Goal: Information Seeking & Learning: Learn about a topic

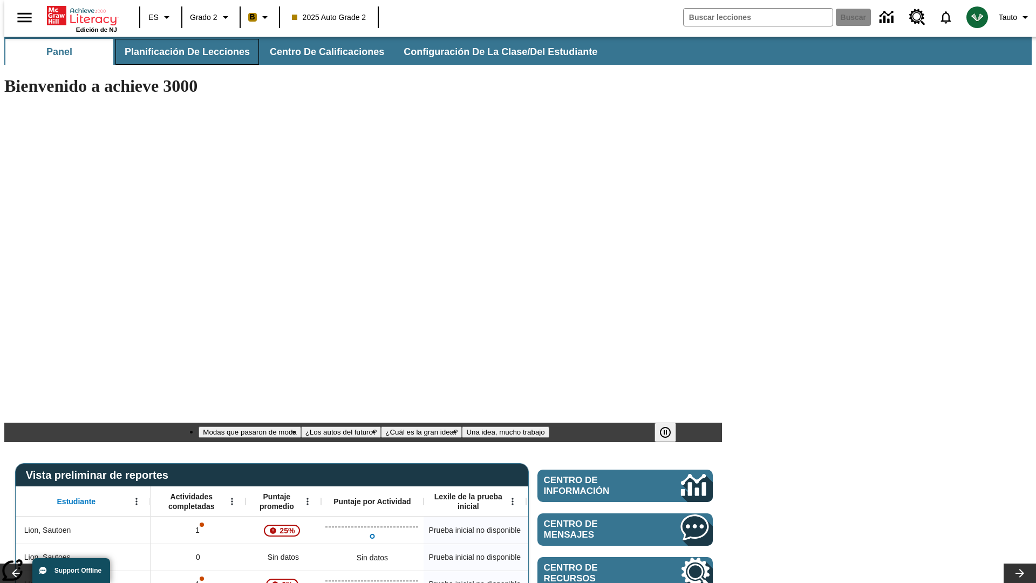
click at [181, 52] on span "Planificación de lecciones" at bounding box center [187, 52] width 125 height 12
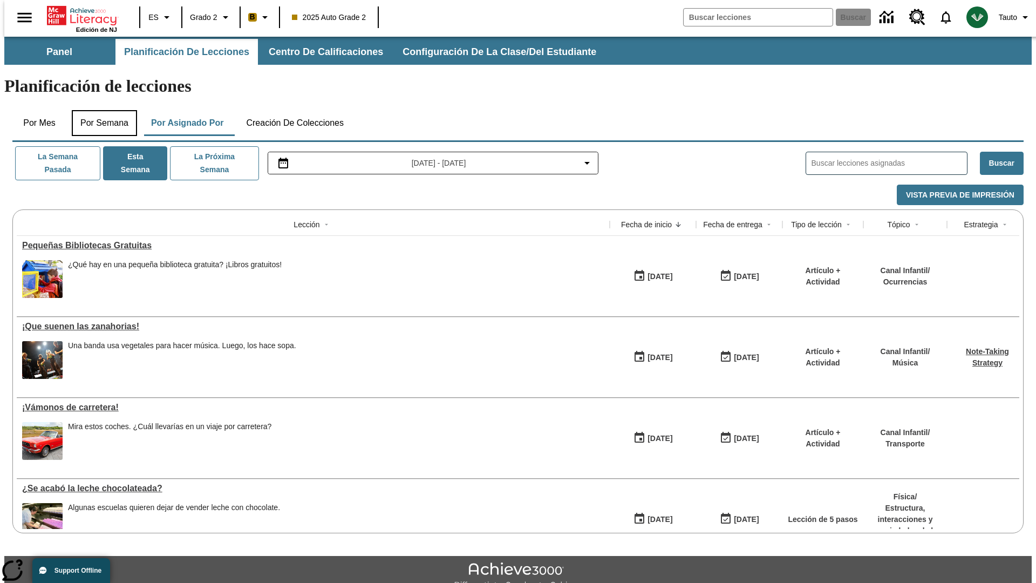
click at [101, 110] on button "Por semana" at bounding box center [104, 123] width 65 height 26
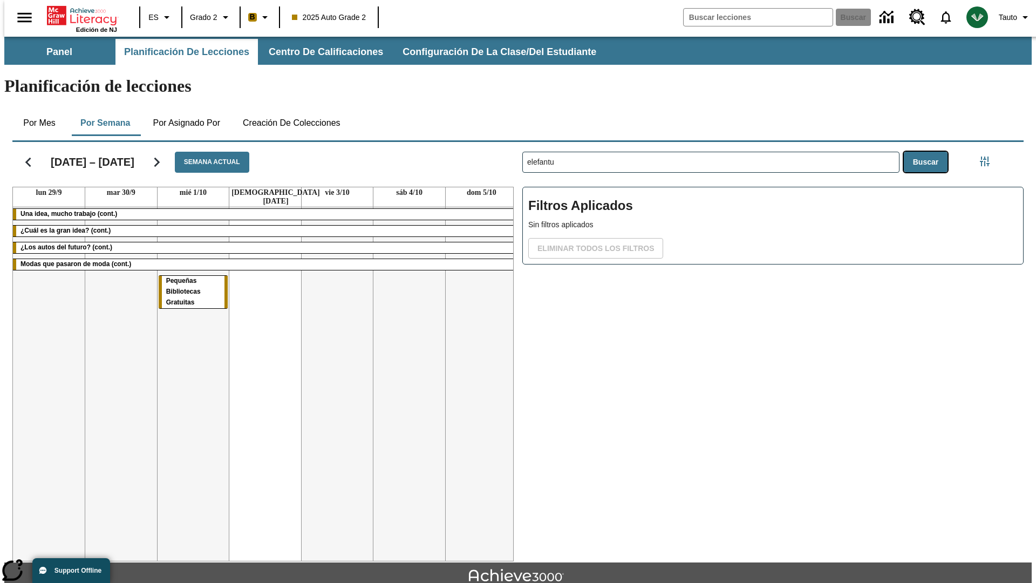
click at [928, 152] on button "Buscar" at bounding box center [926, 162] width 44 height 21
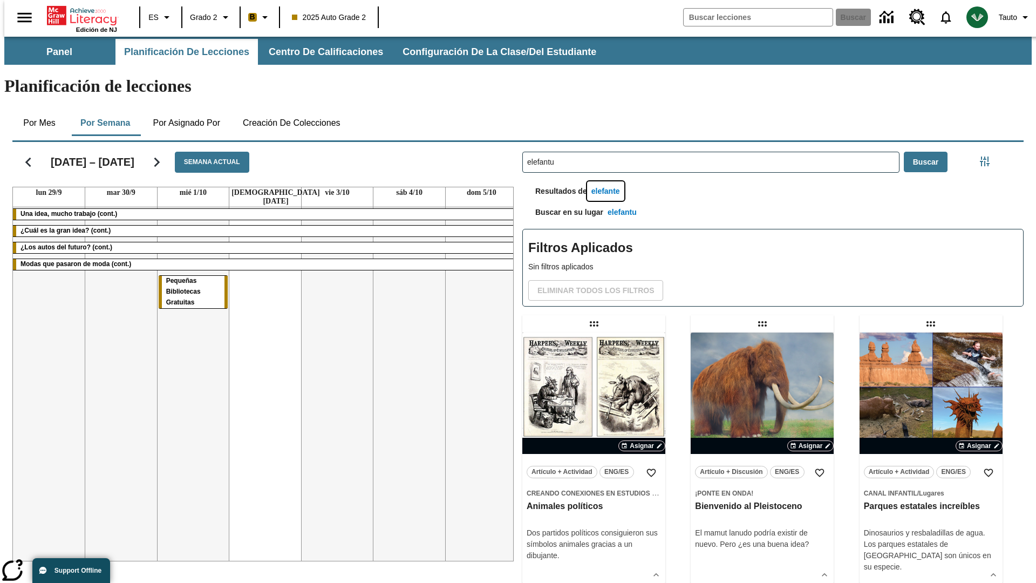
click at [607, 181] on button "elefante" at bounding box center [605, 191] width 37 height 20
type input "elefante"
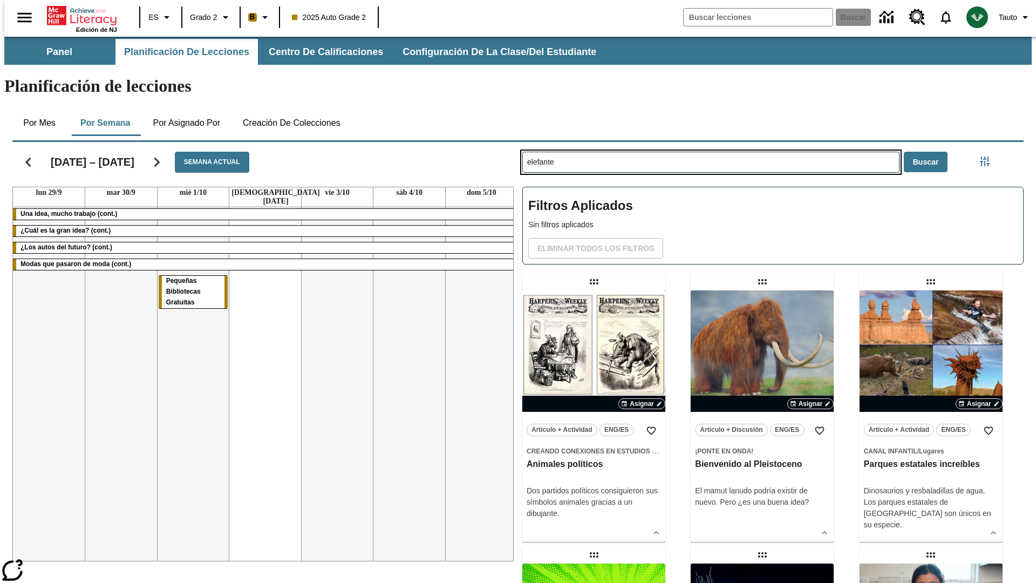
type input "elefantu"
